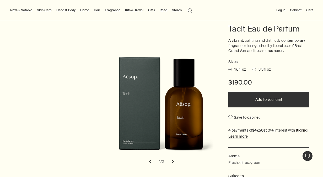
scroll to position [105, 0]
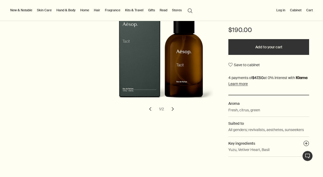
click at [173, 110] on button "chevron" at bounding box center [173, 109] width 12 height 12
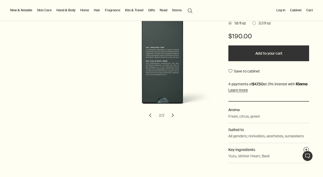
scroll to position [131, 0]
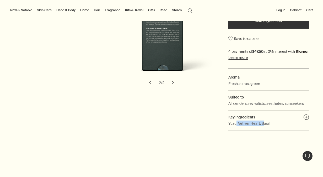
drag, startPoint x: 233, startPoint y: 126, endPoint x: 261, endPoint y: 124, distance: 28.2
click at [261, 124] on dd "Yuzu, Vetiver Heart, Basil" at bounding box center [269, 125] width 81 height 10
click at [305, 118] on button "plusAndCloseWithCircle" at bounding box center [307, 117] width 6 height 7
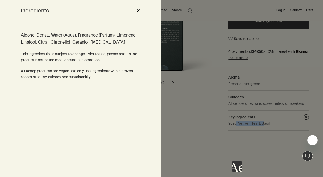
scroll to position [0, 0]
click at [141, 10] on button "close" at bounding box center [138, 10] width 6 height 9
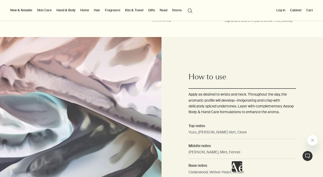
scroll to position [341, 0]
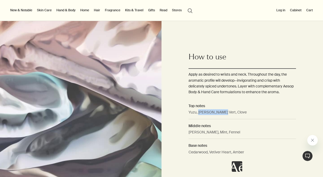
drag, startPoint x: 197, startPoint y: 112, endPoint x: 219, endPoint y: 111, distance: 21.8
click at [219, 111] on dd "Yuzu, [PERSON_NAME] Vert, Clove" at bounding box center [243, 114] width 108 height 10
drag, startPoint x: 219, startPoint y: 111, endPoint x: 199, endPoint y: 113, distance: 19.3
click at [199, 113] on dd "Yuzu, [PERSON_NAME] Vert, Clove" at bounding box center [243, 114] width 108 height 10
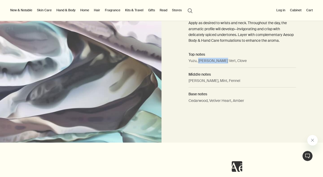
scroll to position [367, 0]
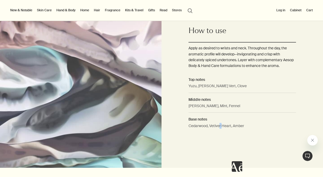
click at [221, 125] on dd "Cedarwood, Vetiver Heart, Amber" at bounding box center [243, 127] width 108 height 9
drag, startPoint x: 221, startPoint y: 125, endPoint x: 216, endPoint y: 127, distance: 5.3
click at [216, 127] on dd "Cedarwood, Vetiver Heart, Amber" at bounding box center [243, 127] width 108 height 9
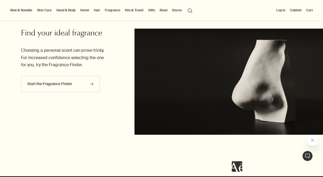
scroll to position [761, 0]
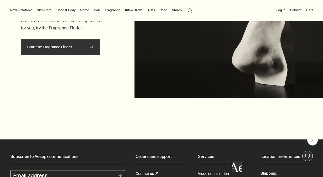
click at [79, 40] on link "Start the Fragrance Finder rightArrow" at bounding box center [60, 47] width 79 height 16
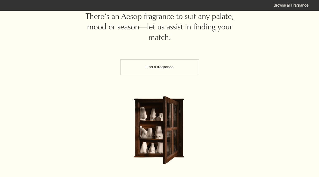
scroll to position [63, 0]
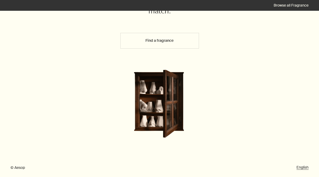
click at [161, 36] on button "Find a fragrance" at bounding box center [159, 41] width 79 height 16
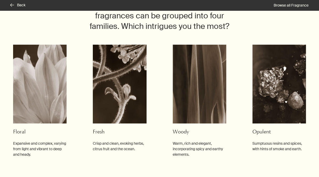
scroll to position [65, 0]
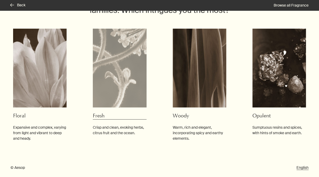
click at [120, 80] on img at bounding box center [120, 68] width 54 height 79
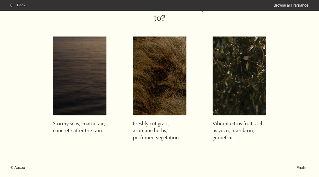
scroll to position [46, 0]
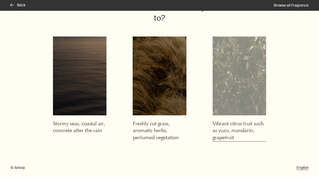
click at [234, 75] on img at bounding box center [240, 75] width 54 height 79
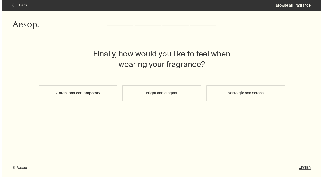
scroll to position [0, 0]
click at [255, 91] on button "Nostalgic and serene" at bounding box center [245, 93] width 79 height 16
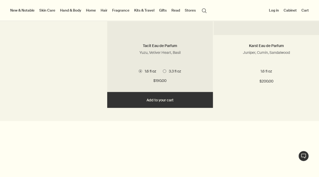
scroll to position [341, 0]
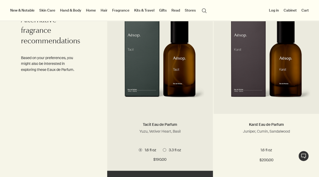
click at [170, 79] on img at bounding box center [160, 62] width 90 height 88
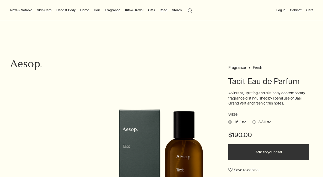
scroll to position [131, 0]
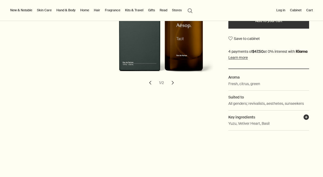
click at [304, 115] on button "plusAndCloseWithCircle" at bounding box center [307, 117] width 6 height 7
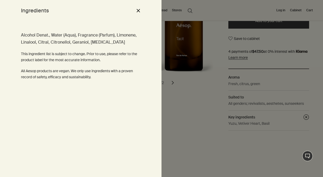
click at [137, 9] on button "close" at bounding box center [138, 10] width 6 height 9
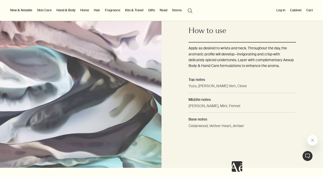
scroll to position [0, 0]
